Goal: Task Accomplishment & Management: Manage account settings

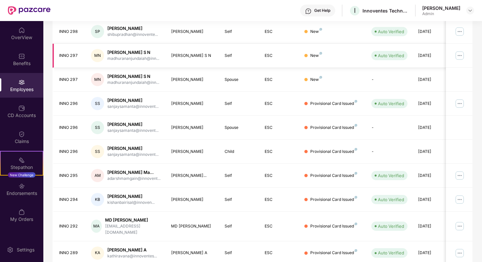
scroll to position [148, 0]
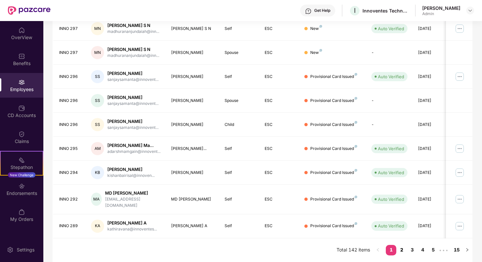
click at [401, 249] on link "2" at bounding box center [402, 250] width 11 height 10
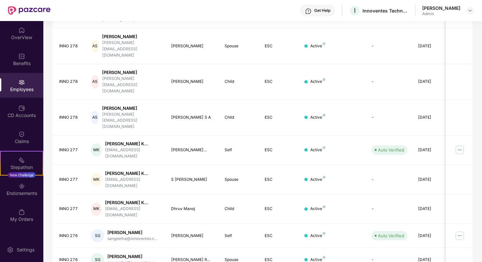
scroll to position [142, 0]
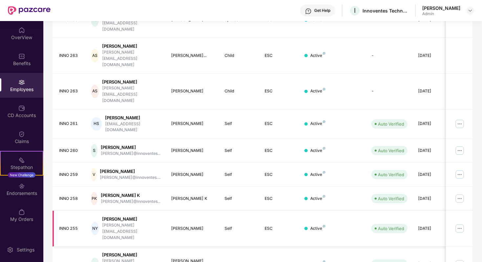
scroll to position [148, 0]
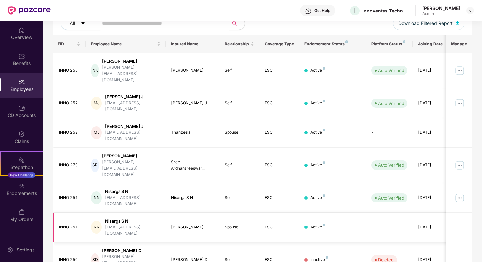
scroll to position [84, 0]
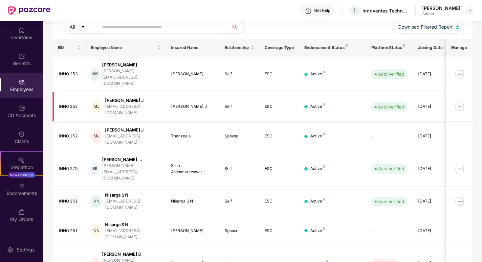
click at [461, 102] on img at bounding box center [460, 107] width 11 height 11
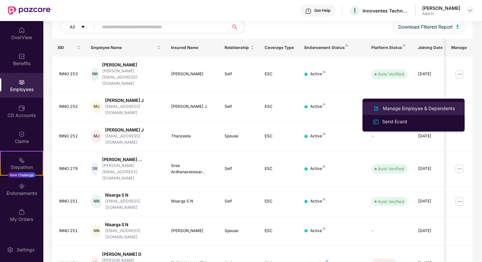
click at [404, 109] on div "Manage Employee & Dependents" at bounding box center [419, 108] width 75 height 7
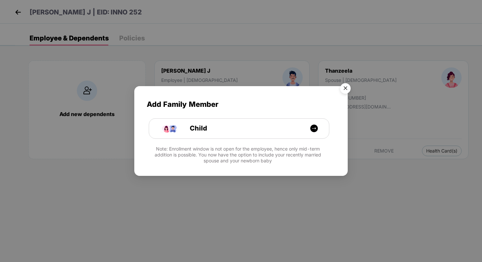
click at [345, 90] on img "Close" at bounding box center [345, 89] width 18 height 18
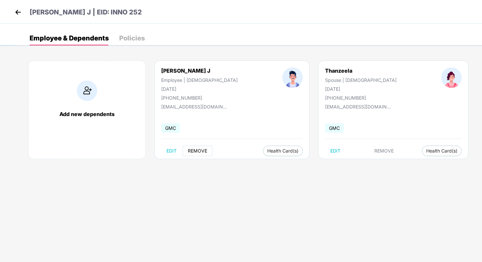
click at [200, 150] on span "REMOVE" at bounding box center [197, 150] width 19 height 5
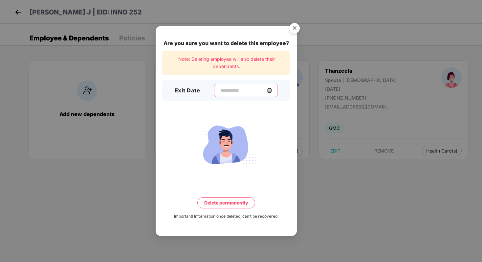
click at [267, 93] on input at bounding box center [243, 90] width 47 height 7
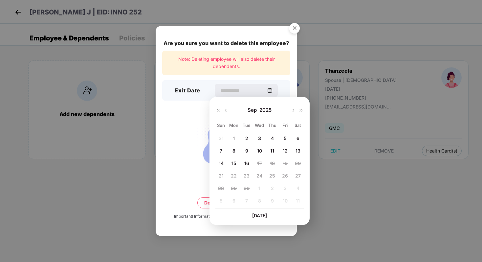
click at [235, 163] on span "15" at bounding box center [234, 163] width 5 height 6
type input "**********"
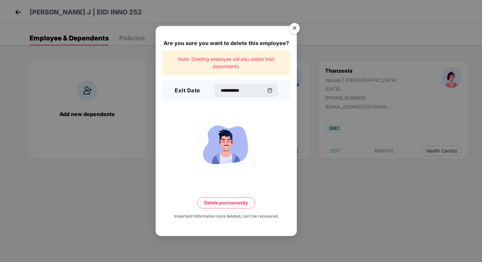
click at [222, 201] on button "Delete permanently" at bounding box center [226, 202] width 58 height 11
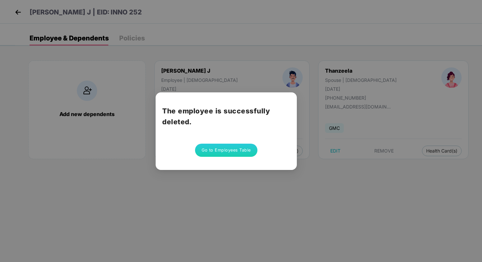
click at [230, 150] on button "Go to Employees Table" at bounding box center [226, 150] width 62 height 13
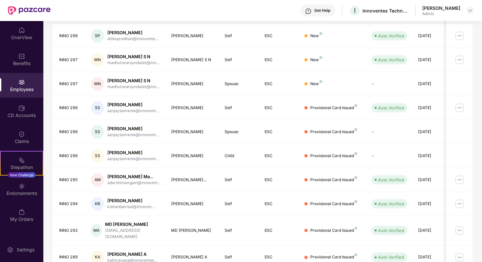
scroll to position [117, 0]
